Goal: Information Seeking & Learning: Learn about a topic

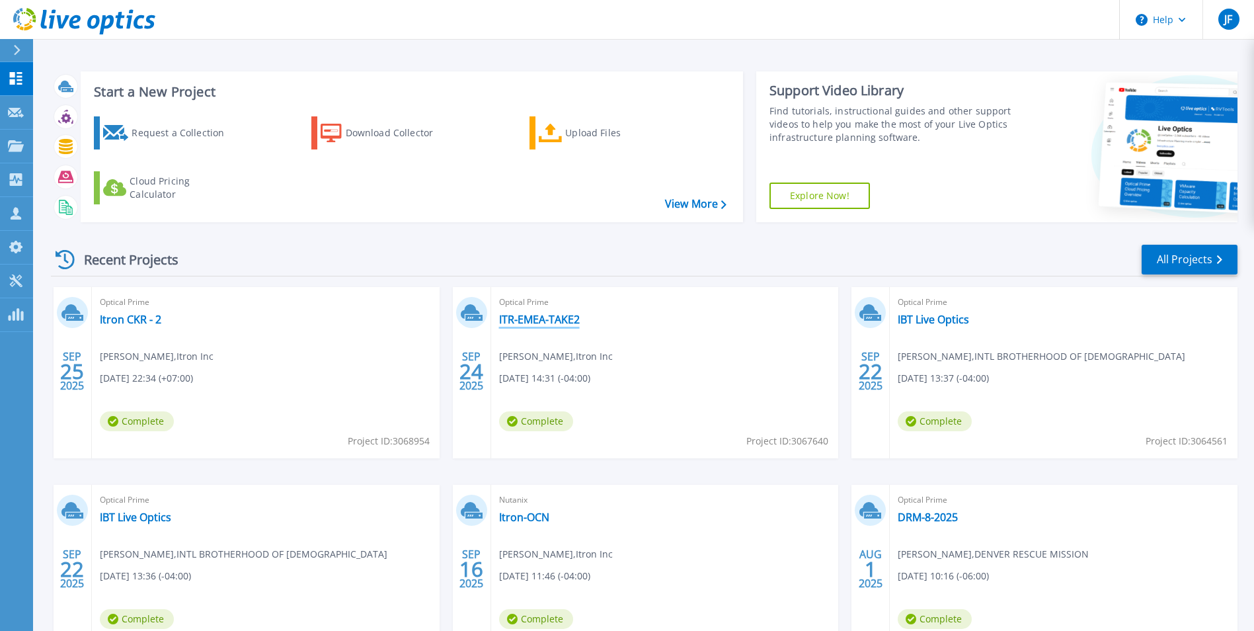
click at [537, 313] on link "ITR-EMEA-TAKE2" at bounding box center [539, 319] width 81 height 13
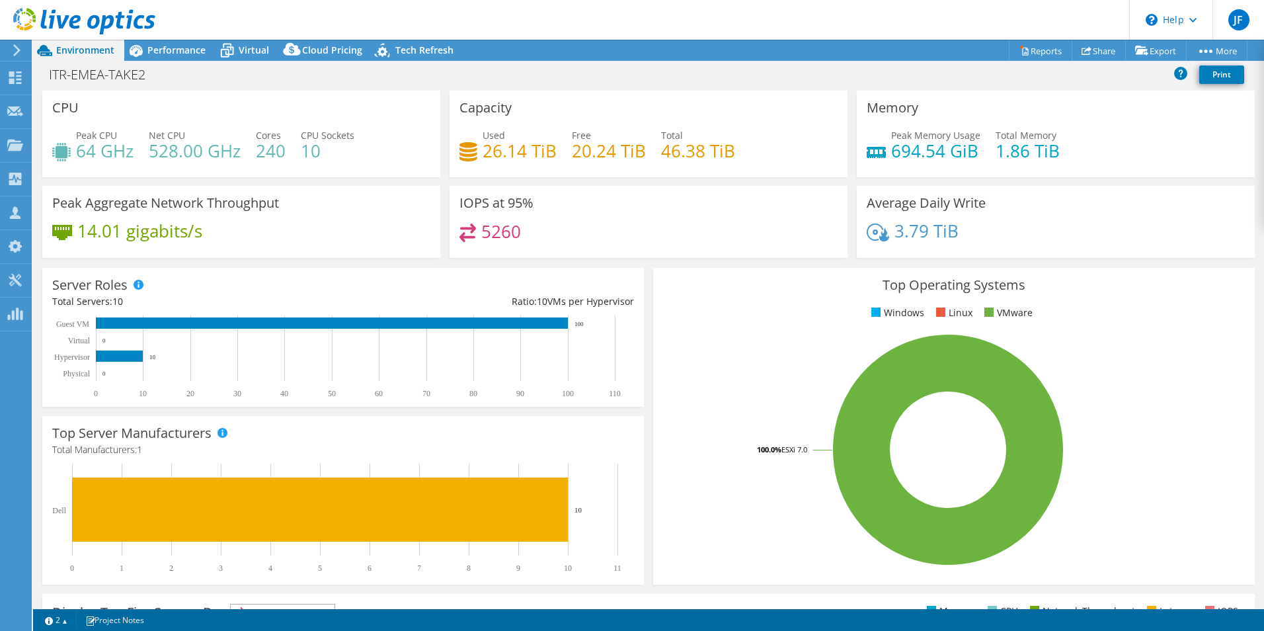
select select "USD"
click at [248, 49] on span "Virtual" at bounding box center [254, 50] width 30 height 13
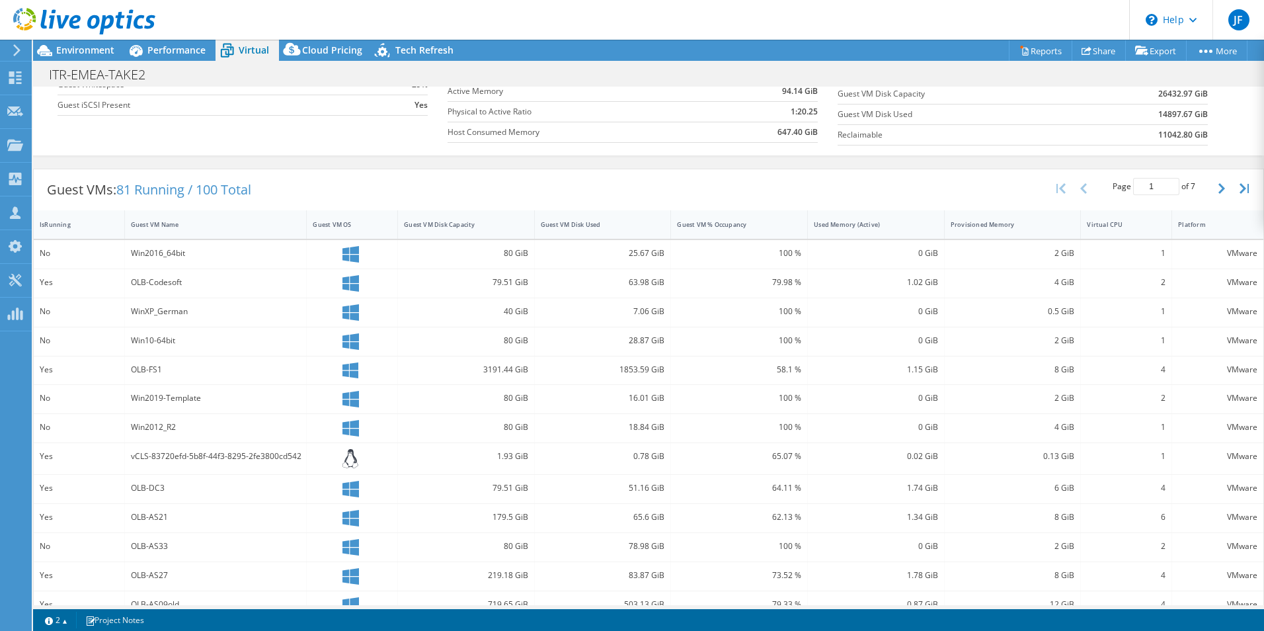
scroll to position [258, 0]
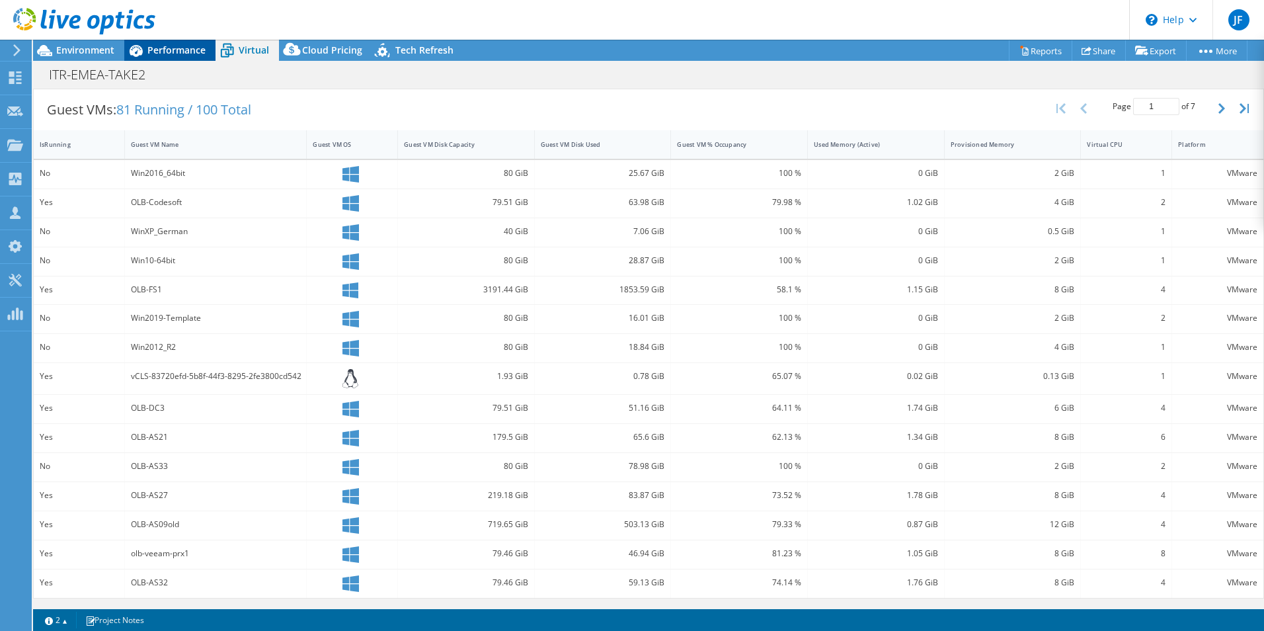
click at [188, 45] on span "Performance" at bounding box center [176, 50] width 58 height 13
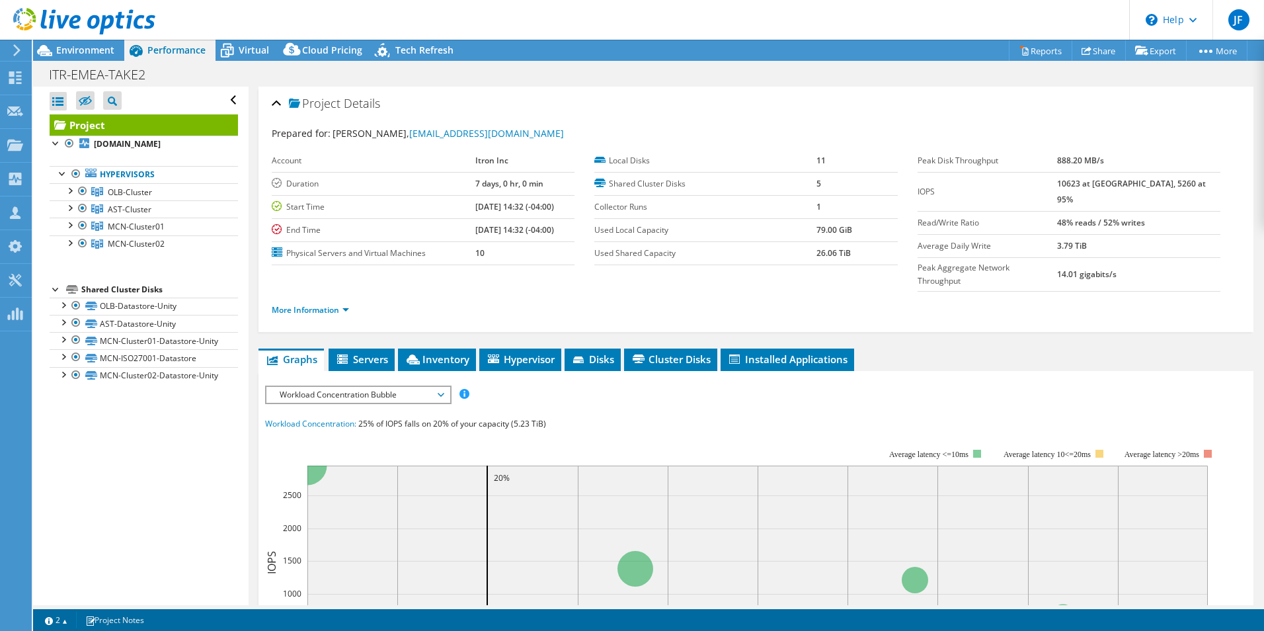
scroll to position [0, 0]
click at [773, 352] on span "Installed Applications" at bounding box center [787, 358] width 120 height 13
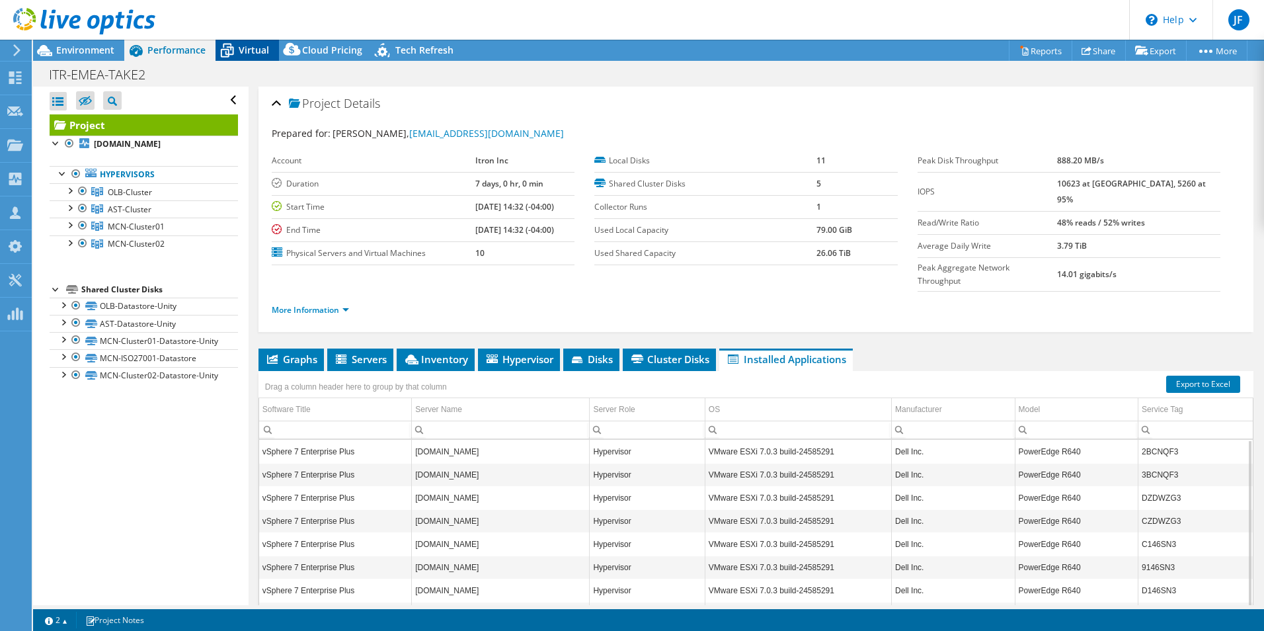
click at [247, 47] on span "Virtual" at bounding box center [254, 50] width 30 height 13
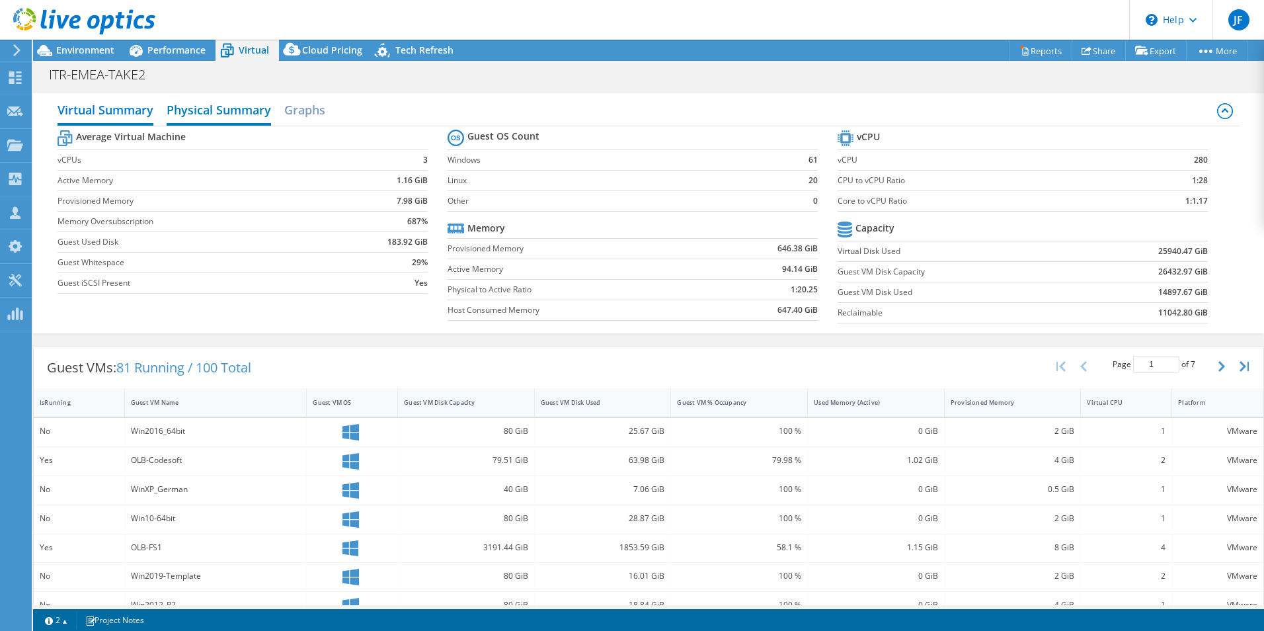
click at [235, 113] on h2 "Physical Summary" at bounding box center [219, 111] width 104 height 29
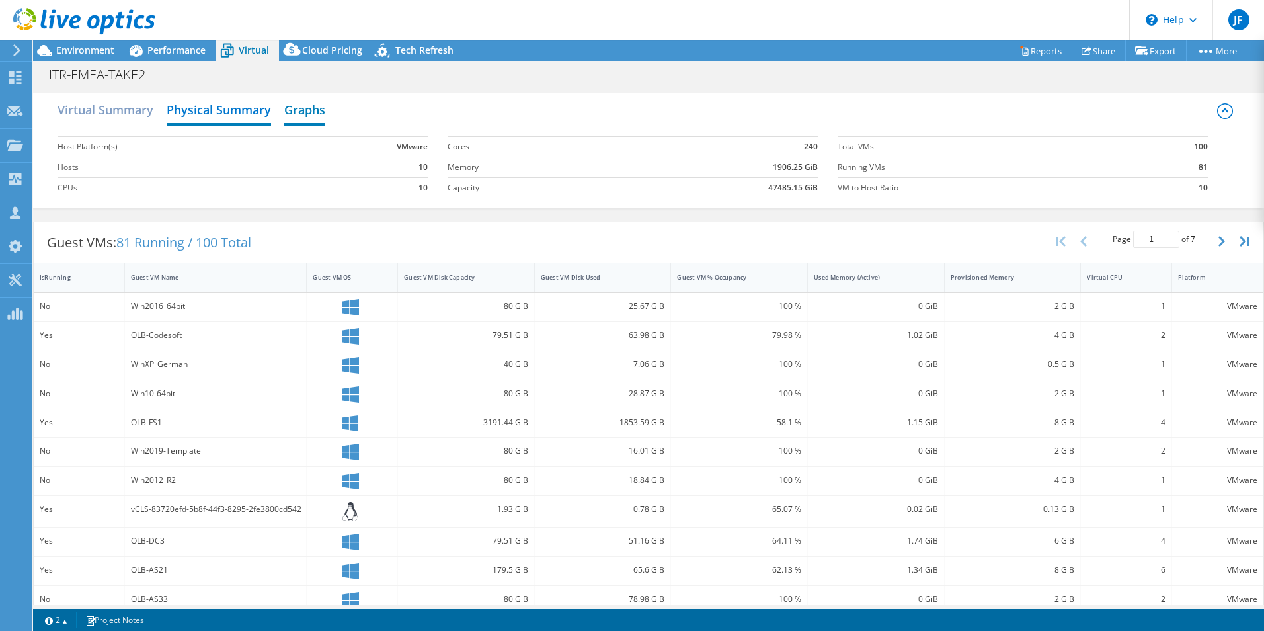
click at [317, 101] on h2 "Graphs" at bounding box center [304, 111] width 41 height 29
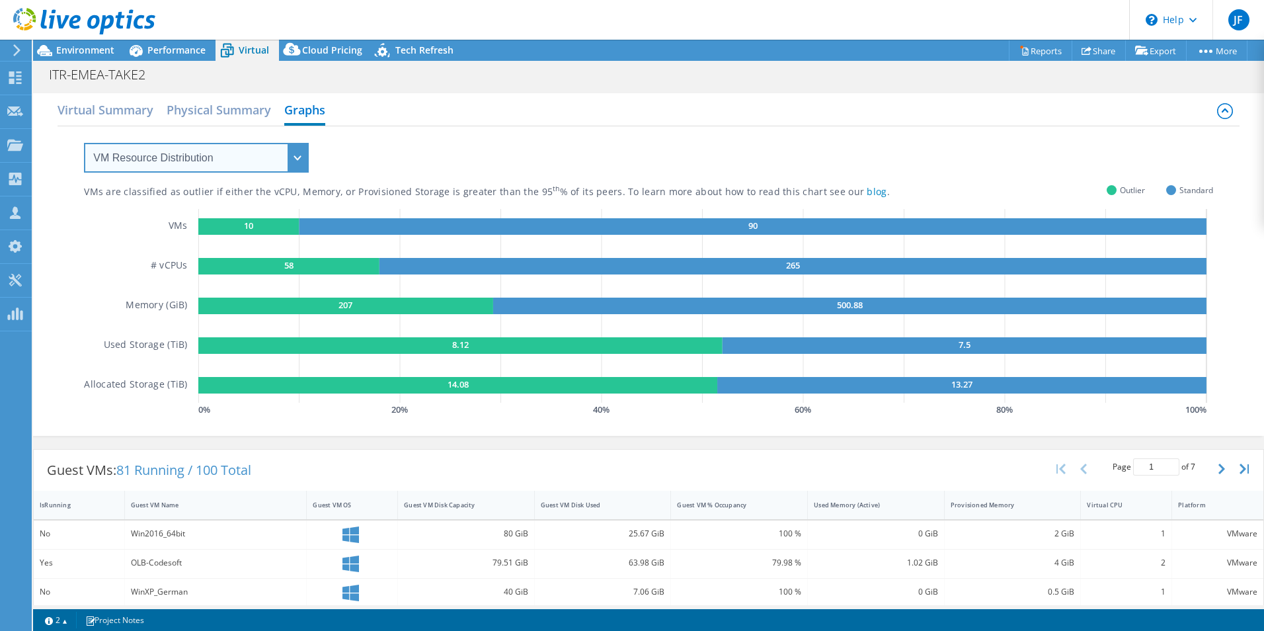
click at [289, 158] on select "VM Resource Distribution Provisioning Contrast Over Provisioning" at bounding box center [196, 158] width 225 height 30
click at [93, 108] on h2 "Virtual Summary" at bounding box center [106, 111] width 96 height 29
